Goal: Complete application form: Complete application form

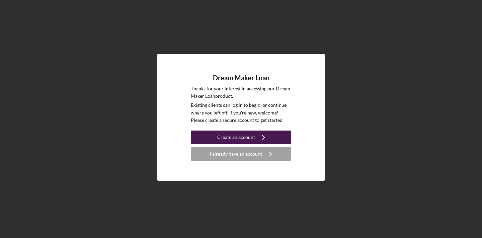
click at [244, 134] on div "Create an account" at bounding box center [236, 136] width 38 height 13
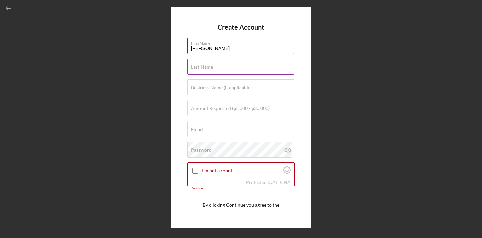
type input "[PERSON_NAME]"
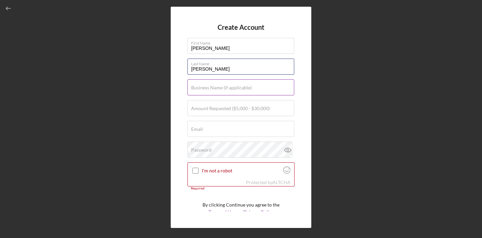
type input "[PERSON_NAME]"
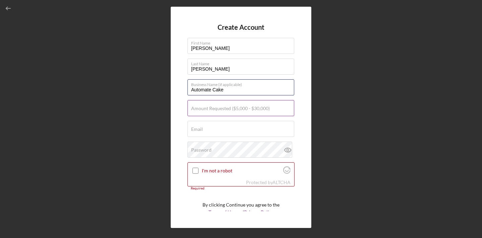
type input "Automate Cake"
click at [227, 108] on label "Amount Requested ($5,000 - $30,000)" at bounding box center [230, 108] width 79 height 5
click at [227, 108] on input "Amount Requested ($5,000 - $30,000)" at bounding box center [240, 108] width 107 height 16
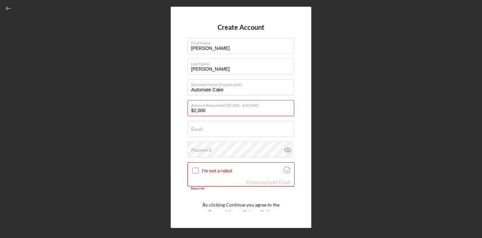
type input "$20,000"
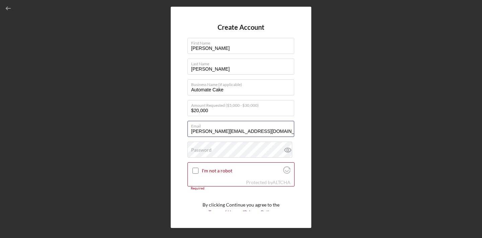
type input "[PERSON_NAME][EMAIL_ADDRESS][DOMAIN_NAME]"
click at [286, 151] on icon at bounding box center [287, 149] width 17 height 17
click at [195, 171] on input "I'm not a robot" at bounding box center [195, 171] width 6 height 6
checkbox input "true"
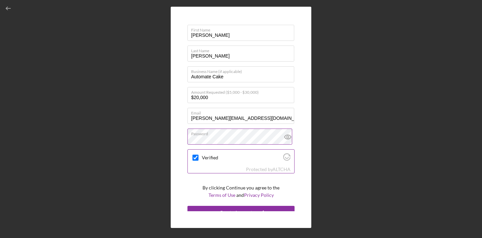
scroll to position [21, 0]
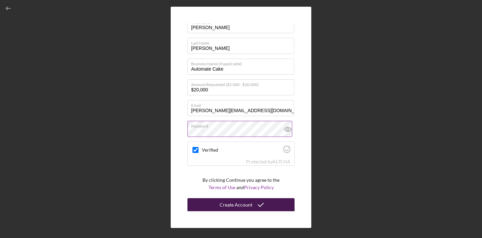
click at [239, 203] on div "Create Account" at bounding box center [235, 204] width 33 height 13
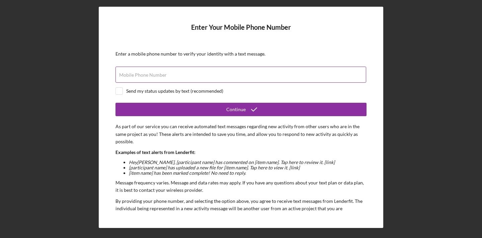
click at [153, 82] on input "Mobile Phone Number" at bounding box center [240, 75] width 250 height 16
type input "[PHONE_NUMBER]"
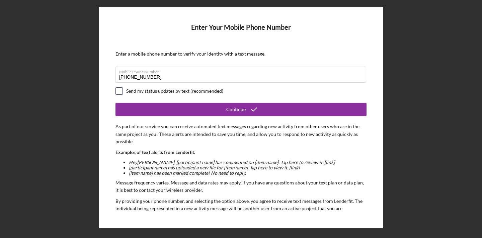
click at [119, 93] on input "checkbox" at bounding box center [119, 91] width 7 height 7
checkbox input "true"
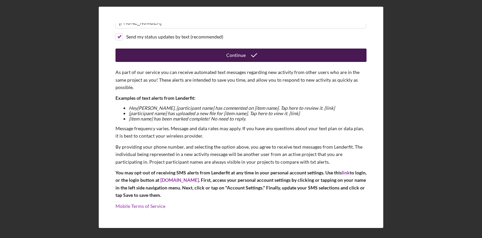
click at [253, 53] on icon "submit" at bounding box center [253, 55] width 17 height 17
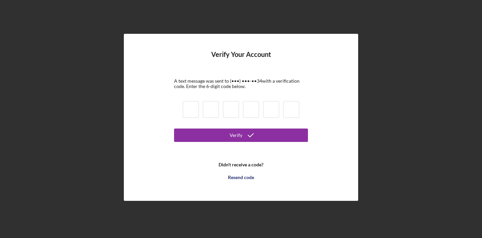
click at [196, 113] on input at bounding box center [191, 109] width 16 height 17
type input "8"
type input "2"
type input "8"
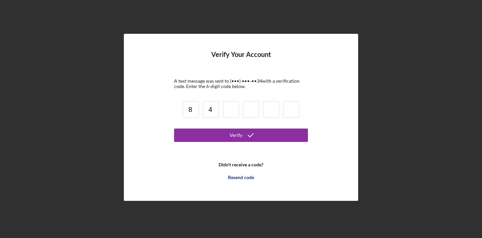
type input "4"
type input "9"
type input "1"
type input "4"
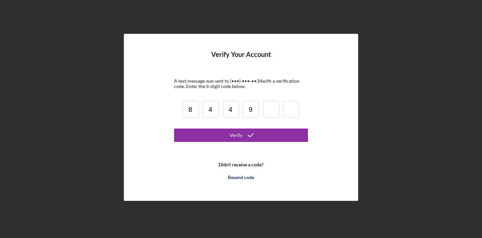
type input "9"
type input "1"
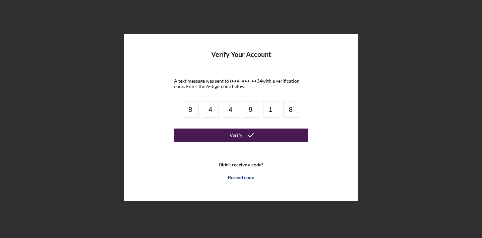
type input "8"
click at [191, 133] on button "Verify" at bounding box center [241, 134] width 134 height 13
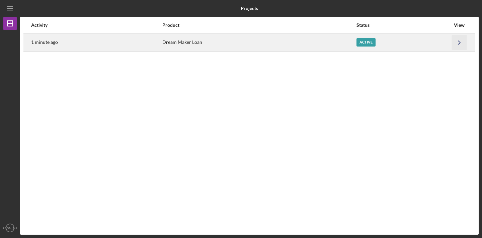
click at [460, 41] on icon "Icon/Navigate" at bounding box center [458, 42] width 15 height 15
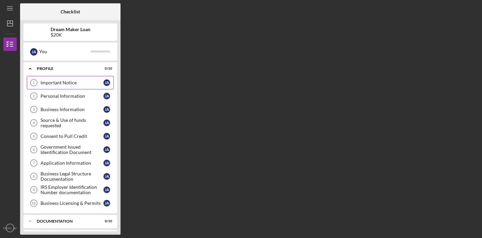
click at [68, 83] on div "Important Notice" at bounding box center [71, 82] width 63 height 5
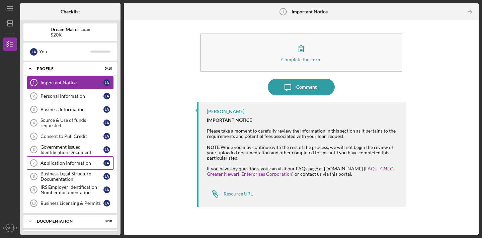
click at [63, 166] on link "Application Information 7 Application Information [PERSON_NAME]" at bounding box center [70, 162] width 87 height 13
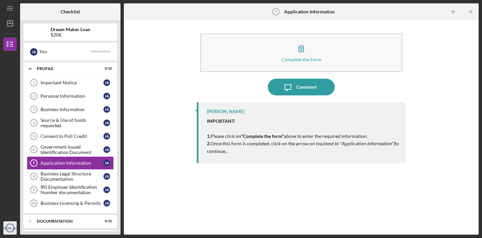
click at [10, 224] on circle "button" at bounding box center [10, 228] width 8 height 8
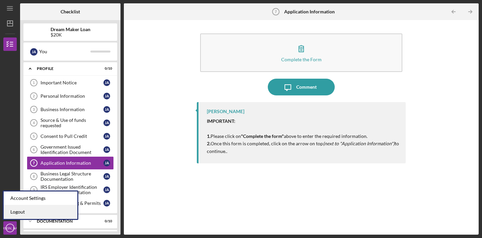
click at [13, 211] on link "Logout" at bounding box center [41, 212] width 74 height 14
